Goal: Entertainment & Leisure: Consume media (video, audio)

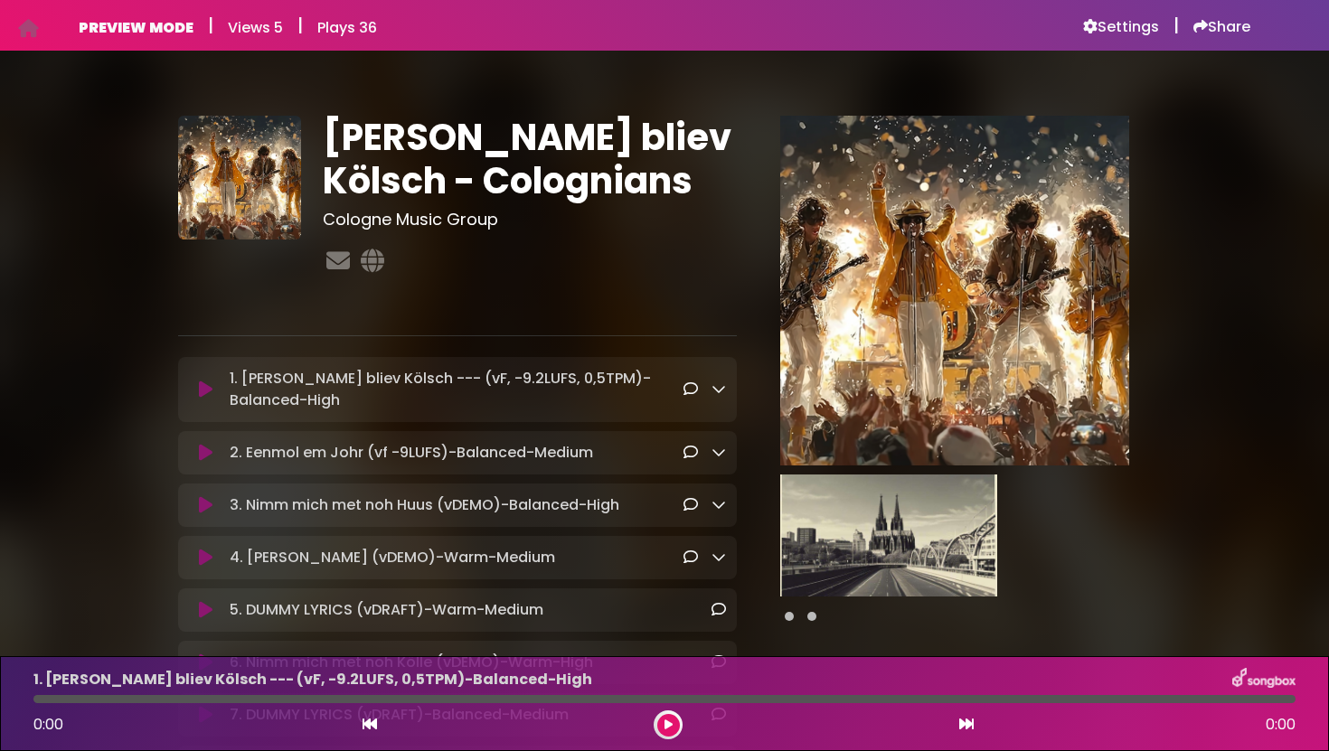
click at [207, 391] on icon at bounding box center [206, 390] width 14 height 18
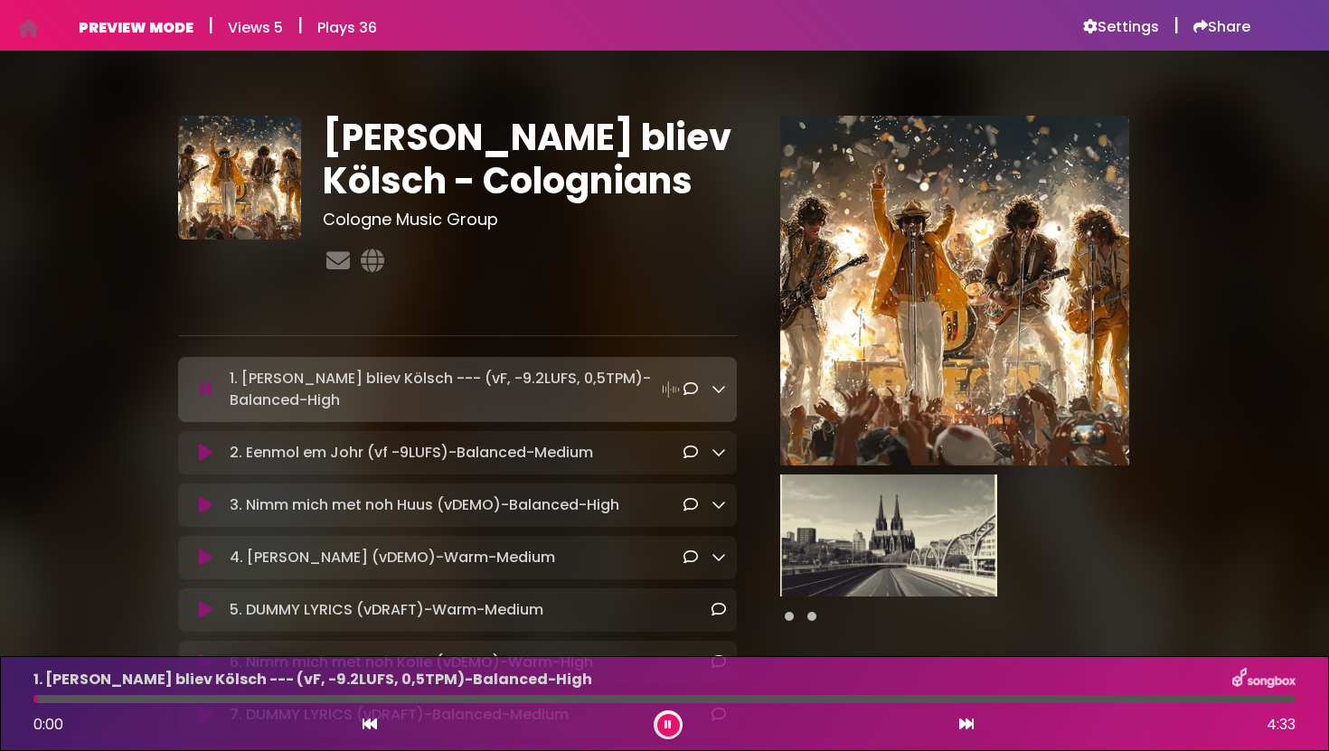
click at [211, 446] on icon at bounding box center [206, 453] width 14 height 18
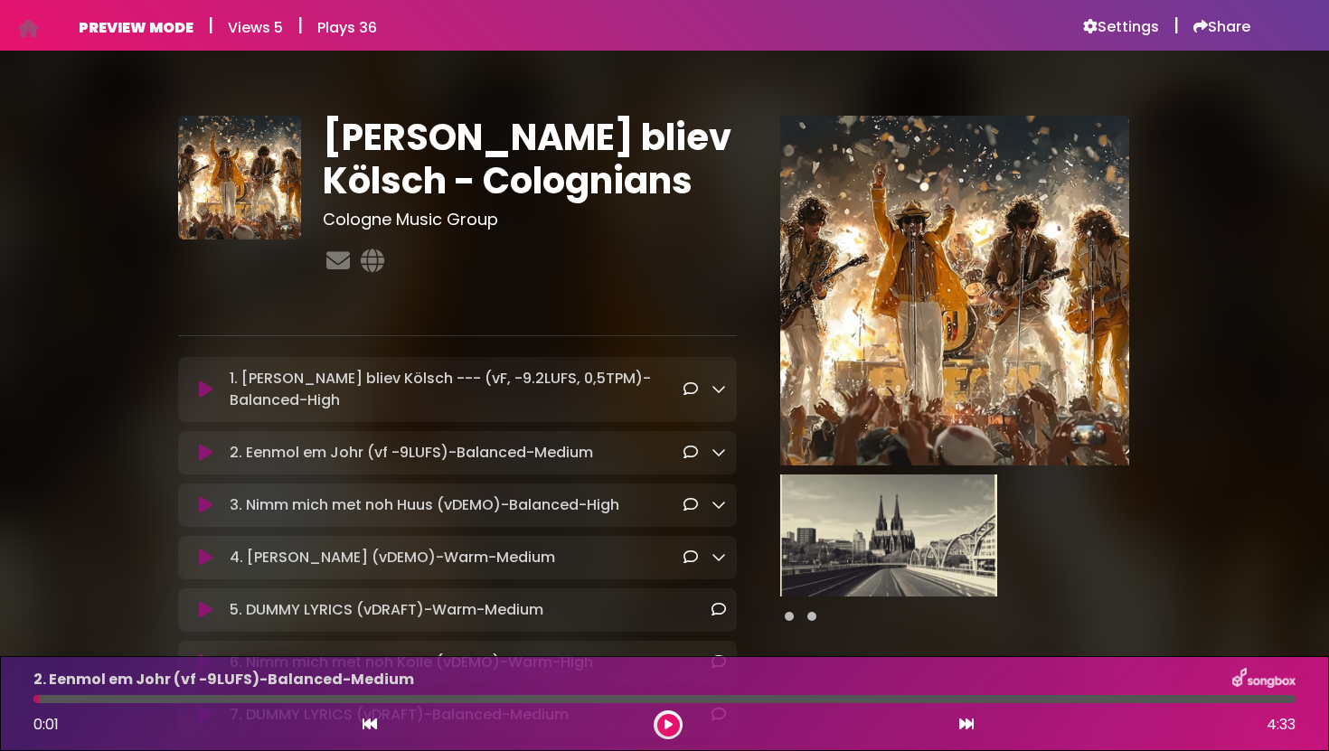
click at [204, 556] on icon at bounding box center [206, 558] width 14 height 18
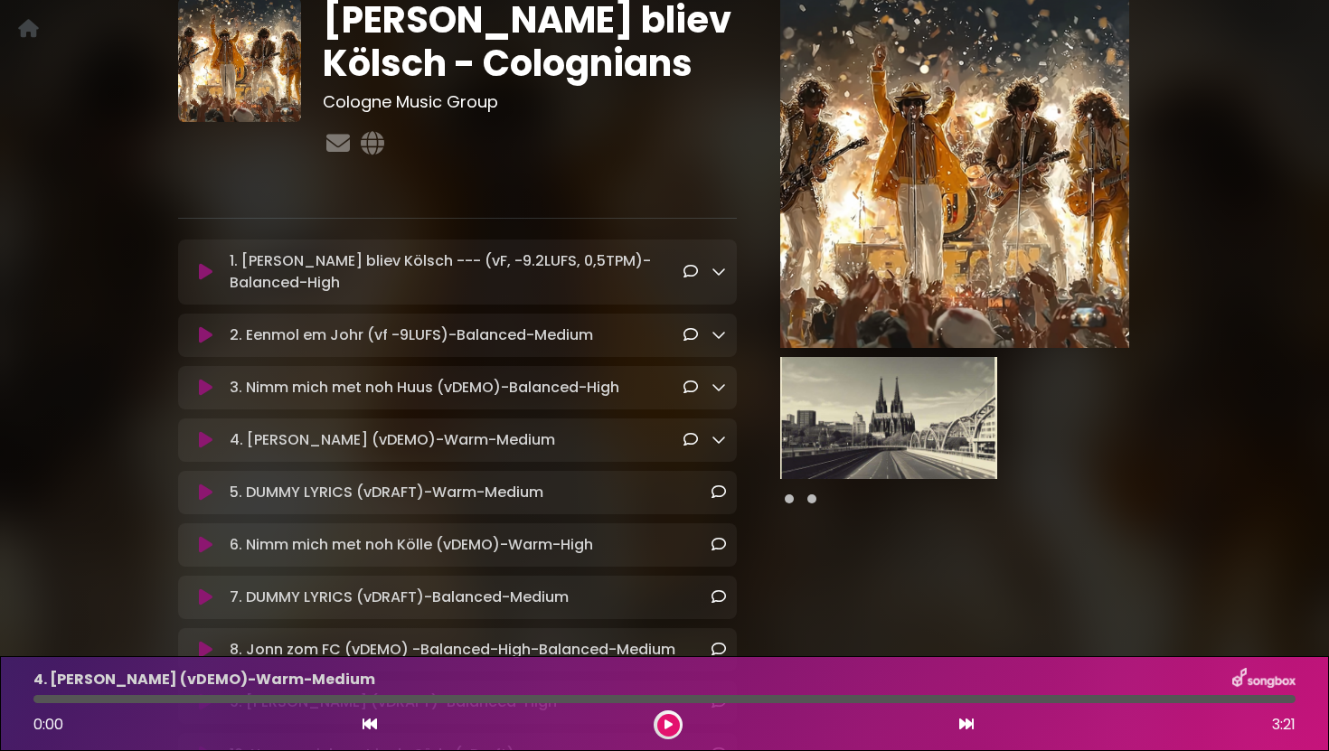
scroll to position [127, 0]
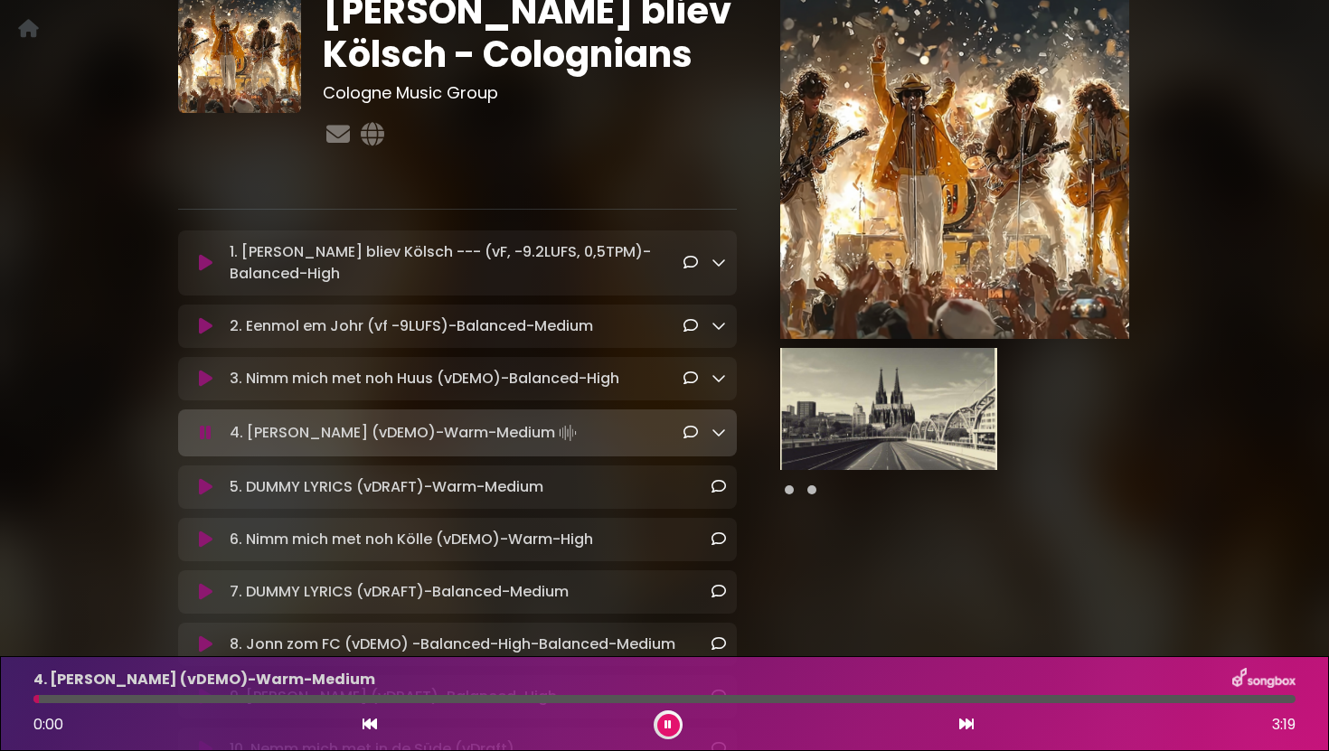
click at [206, 491] on icon at bounding box center [206, 487] width 14 height 18
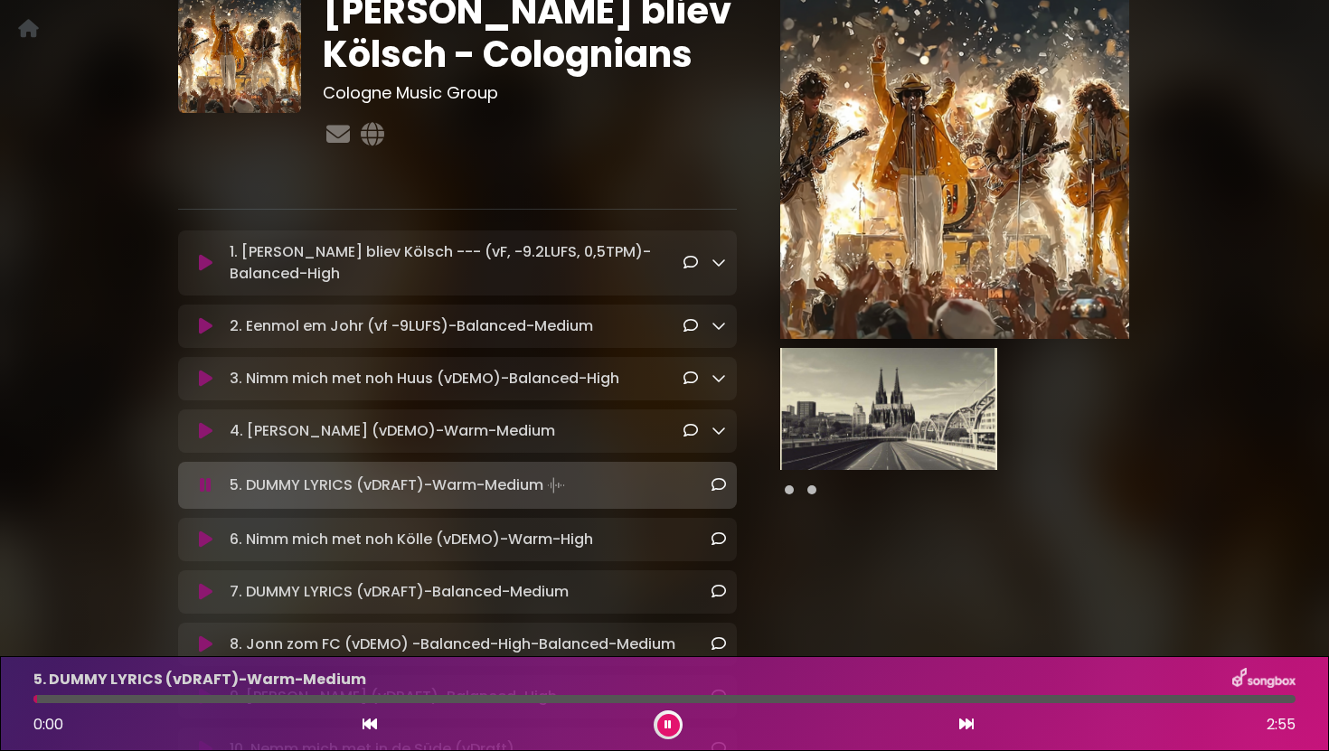
click at [209, 529] on div "6. Nimm mich met noh Kölle (vDEMO)-Warm-High Loading Track..." at bounding box center [457, 539] width 559 height 43
click at [209, 542] on icon at bounding box center [206, 540] width 14 height 18
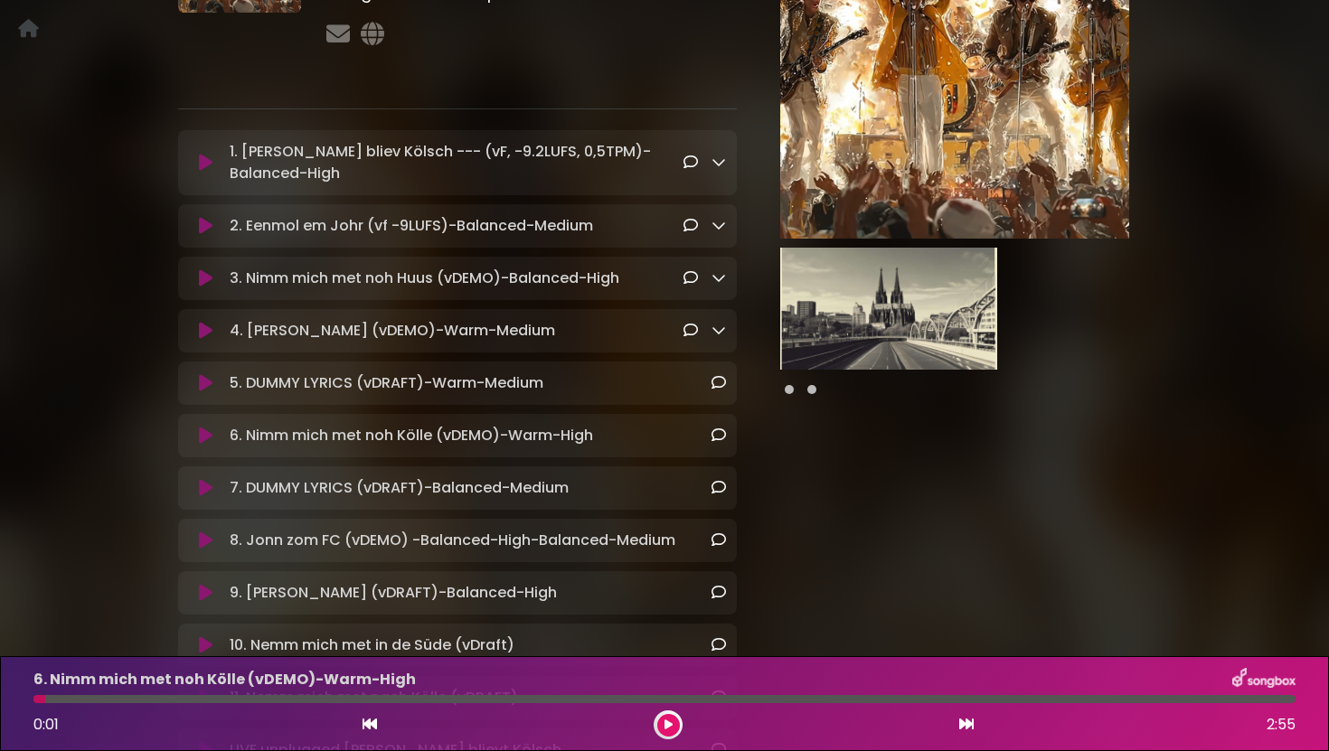
scroll to position [231, 0]
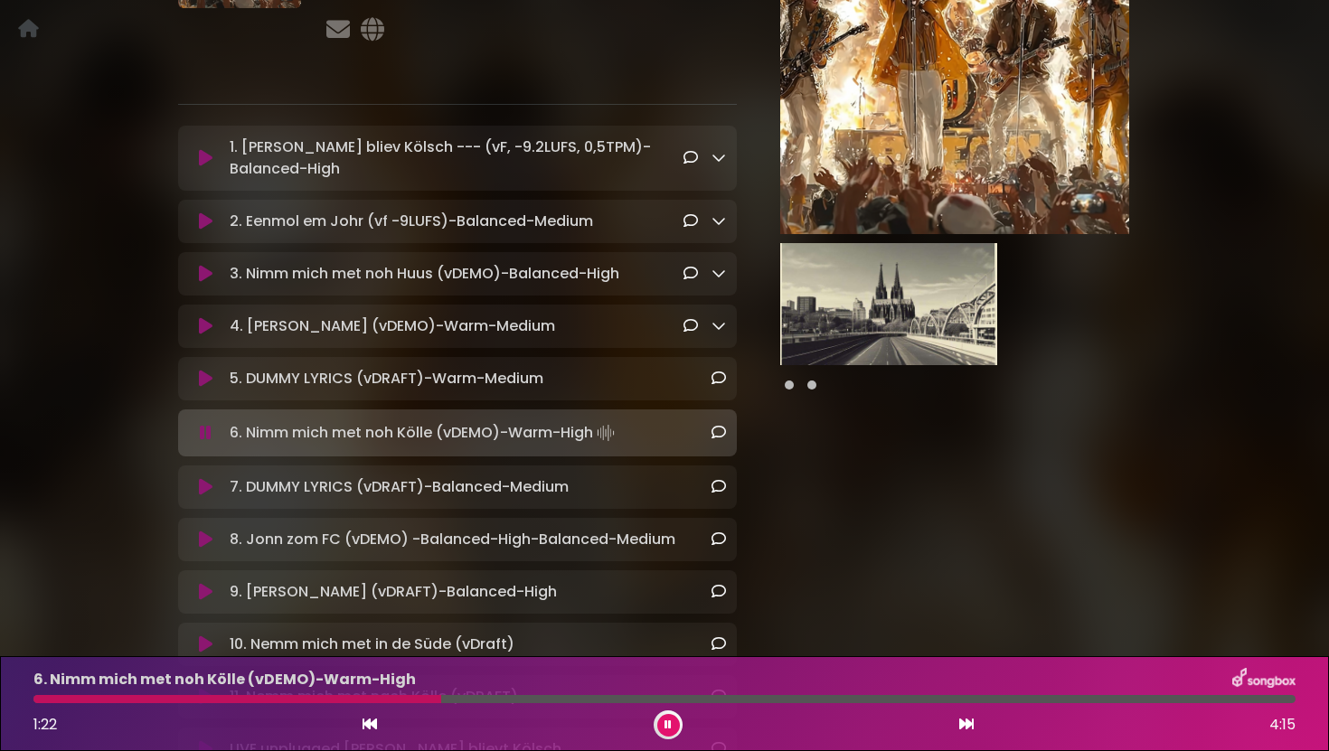
click at [668, 724] on icon at bounding box center [668, 725] width 7 height 11
